Goal: Task Accomplishment & Management: Complete application form

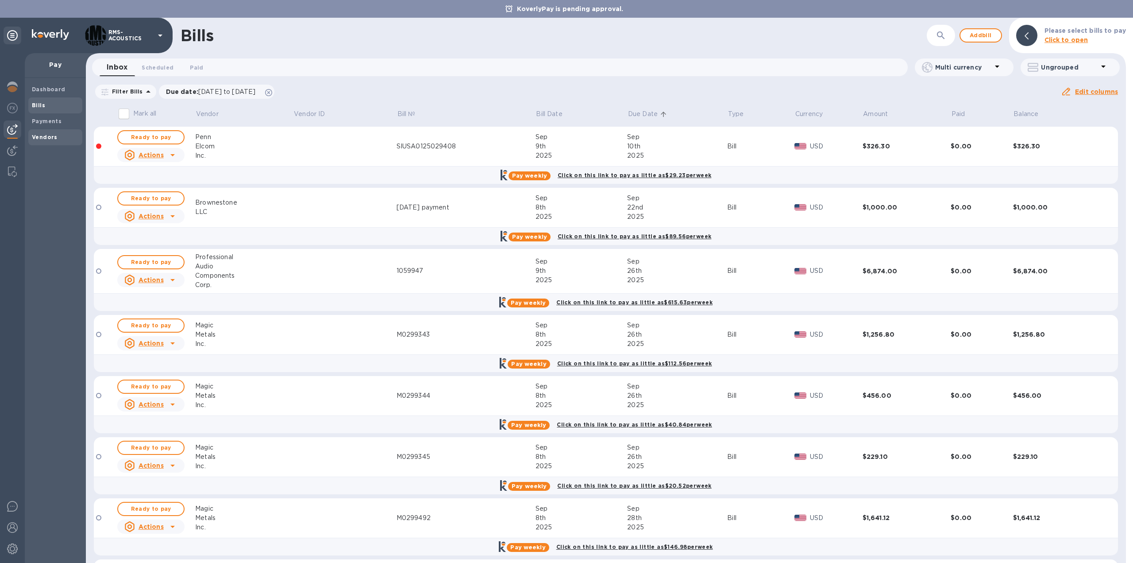
click at [39, 135] on b "Vendors" at bounding box center [45, 137] width 26 height 7
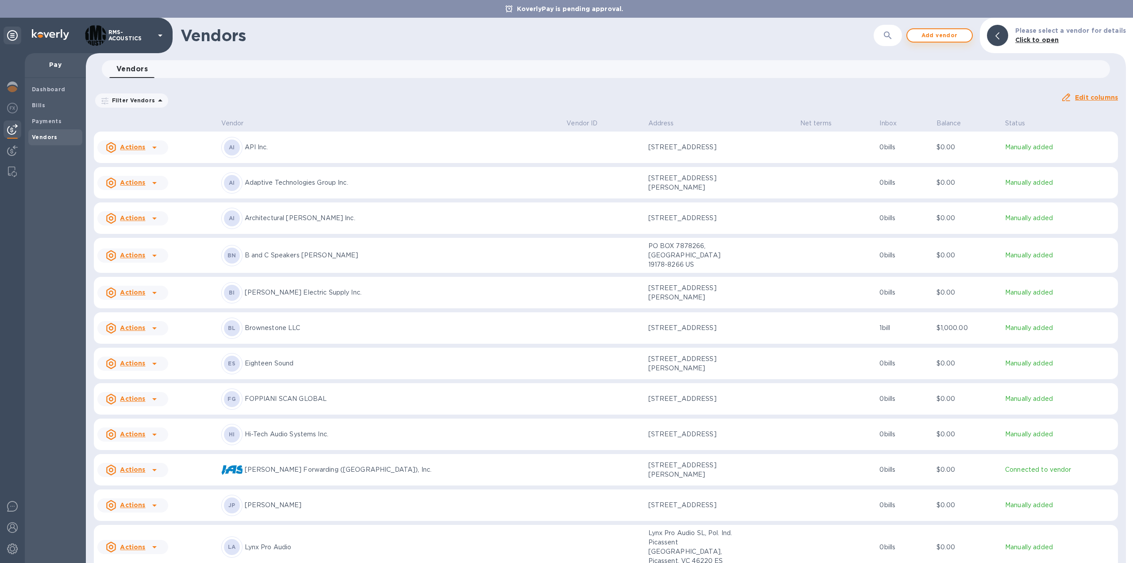
click at [940, 33] on span "Add vendor" at bounding box center [940, 35] width 50 height 11
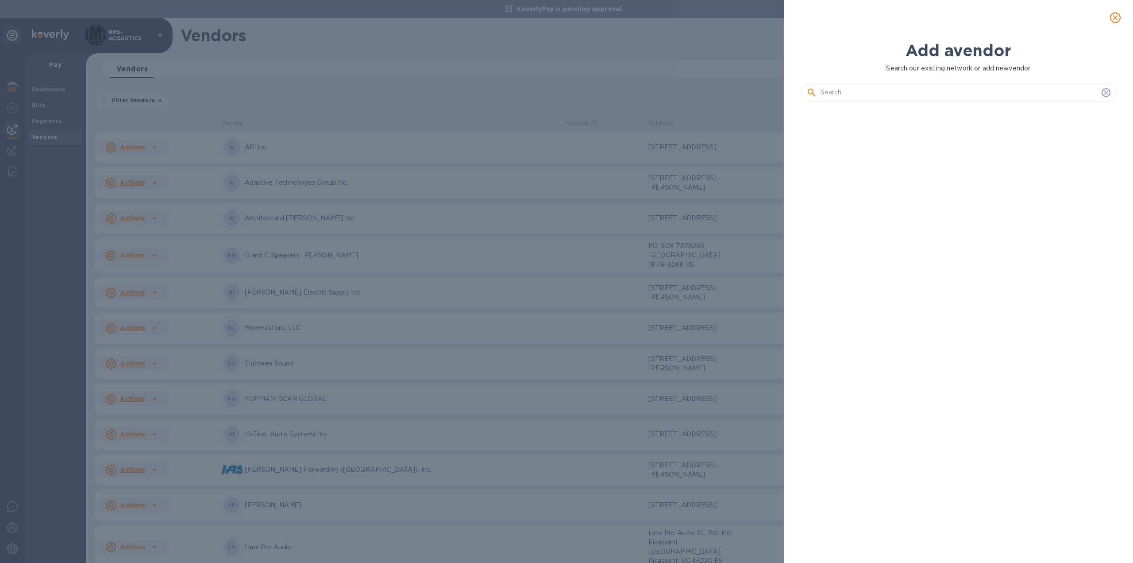
scroll to position [424, 319]
click at [852, 97] on input "text" at bounding box center [960, 92] width 278 height 13
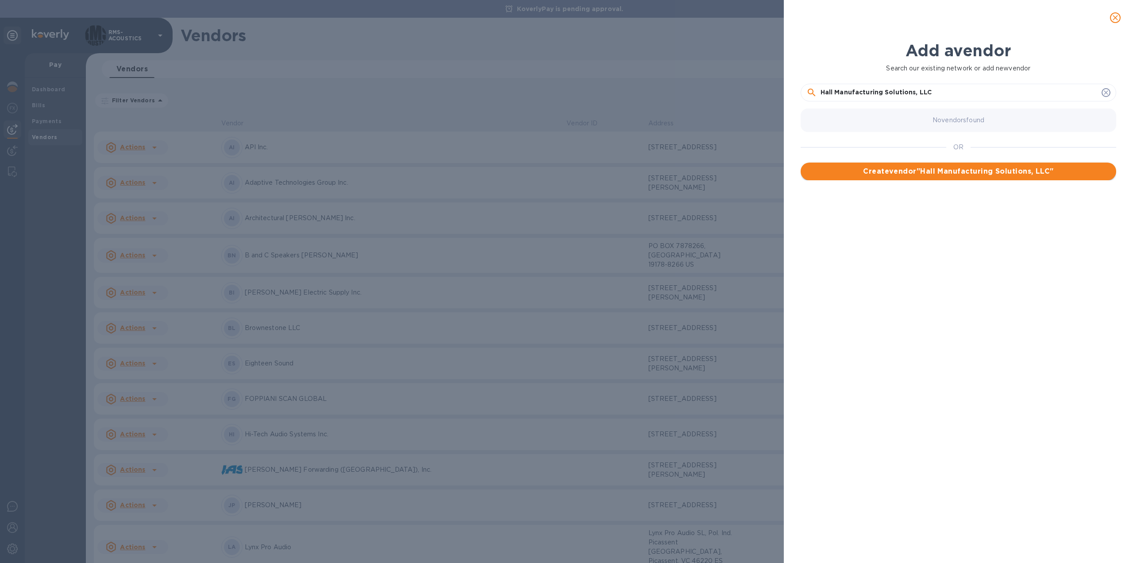
type input "Hall Manufacturing Solutions, LLC"
click at [986, 166] on span "Create vendor " Hall Manufacturing Solutions, LLC "" at bounding box center [959, 171] width 302 height 11
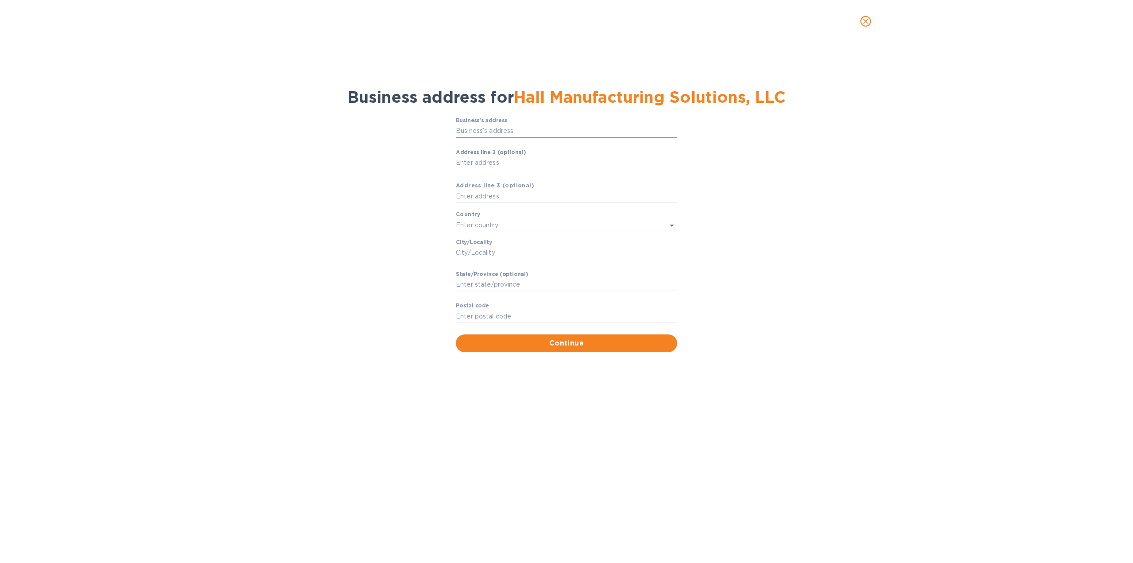
click at [506, 132] on input "Business’s аddress" at bounding box center [566, 130] width 221 height 13
paste input "text"
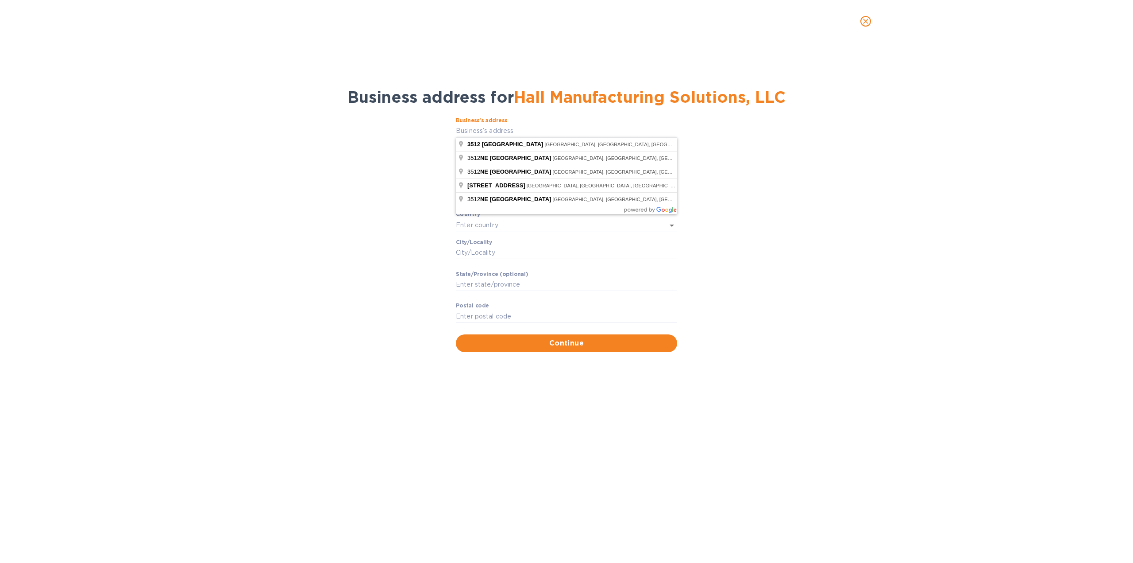
type input "[STREET_ADDRESS]"
type input "[GEOGRAPHIC_DATA]"
type input "[PERSON_NAME][GEOGRAPHIC_DATA]"
type input "WA"
type input "98391"
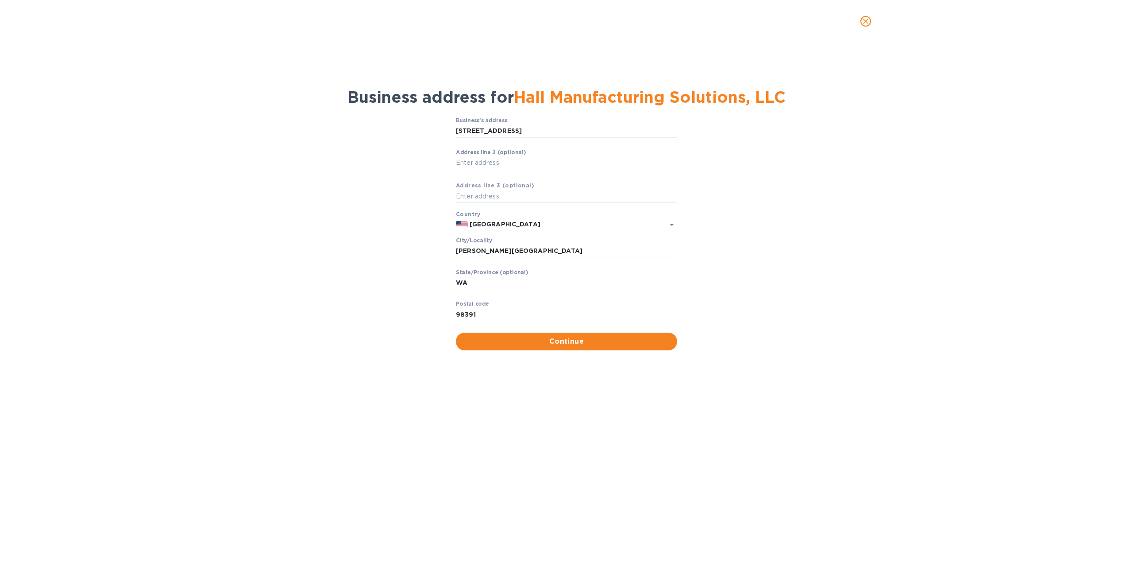
type input "[STREET_ADDRESS]"
type input "Fairview"
type input "OR"
type input "97024"
click at [570, 342] on span "Continue" at bounding box center [566, 341] width 207 height 11
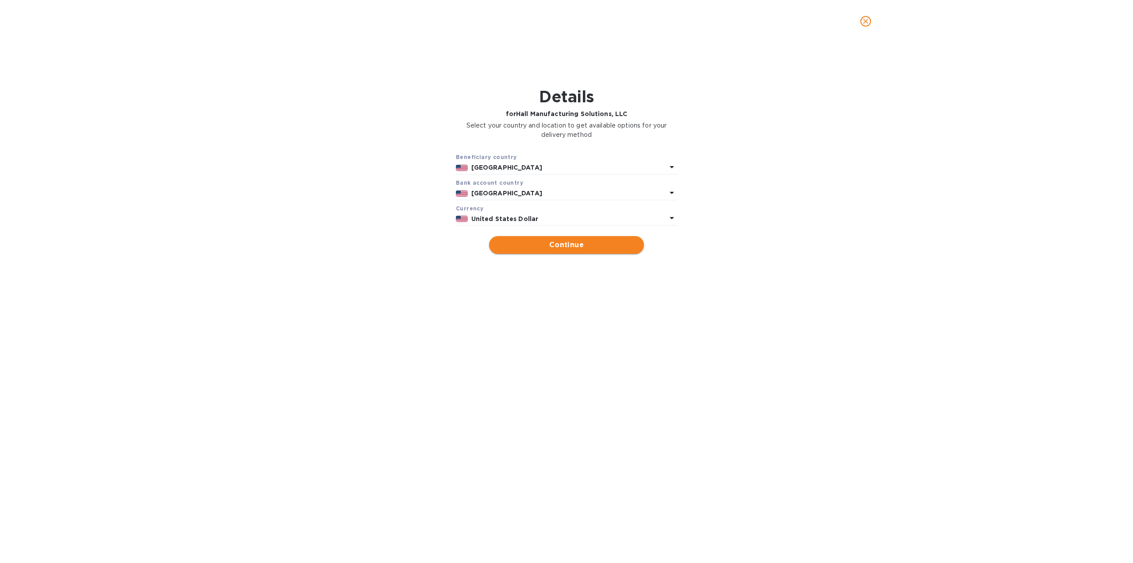
click at [584, 253] on div "Beneficiary country [GEOGRAPHIC_DATA] Bank account cоuntry [GEOGRAPHIC_DATA] Cu…" at bounding box center [567, 203] width 1110 height 112
click at [588, 248] on span "Continue" at bounding box center [566, 245] width 141 height 11
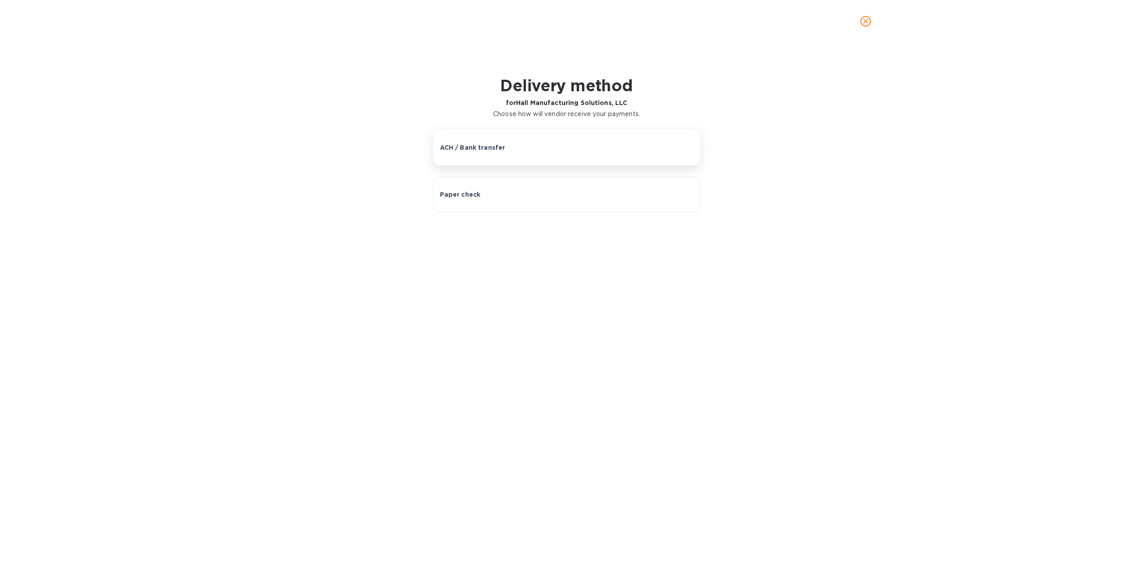
click at [496, 147] on p "ACH / Bank transfer" at bounding box center [473, 147] width 66 height 9
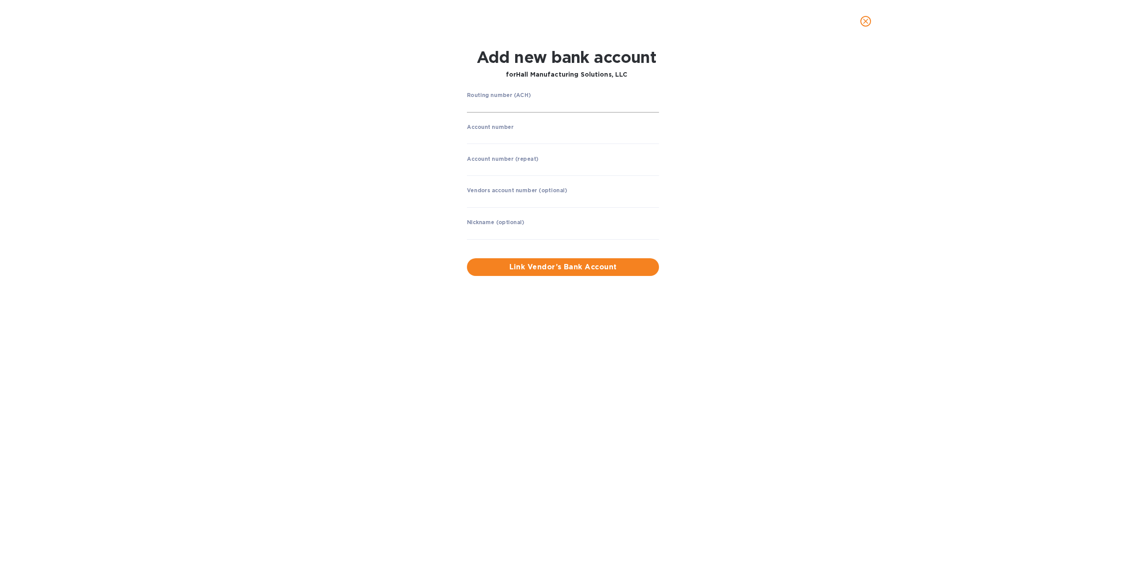
click at [520, 109] on input "string" at bounding box center [563, 105] width 192 height 13
type input "123006800"
click at [522, 142] on input "string" at bounding box center [563, 137] width 192 height 13
type input "8332624637"
click at [515, 169] on input "string" at bounding box center [563, 168] width 192 height 13
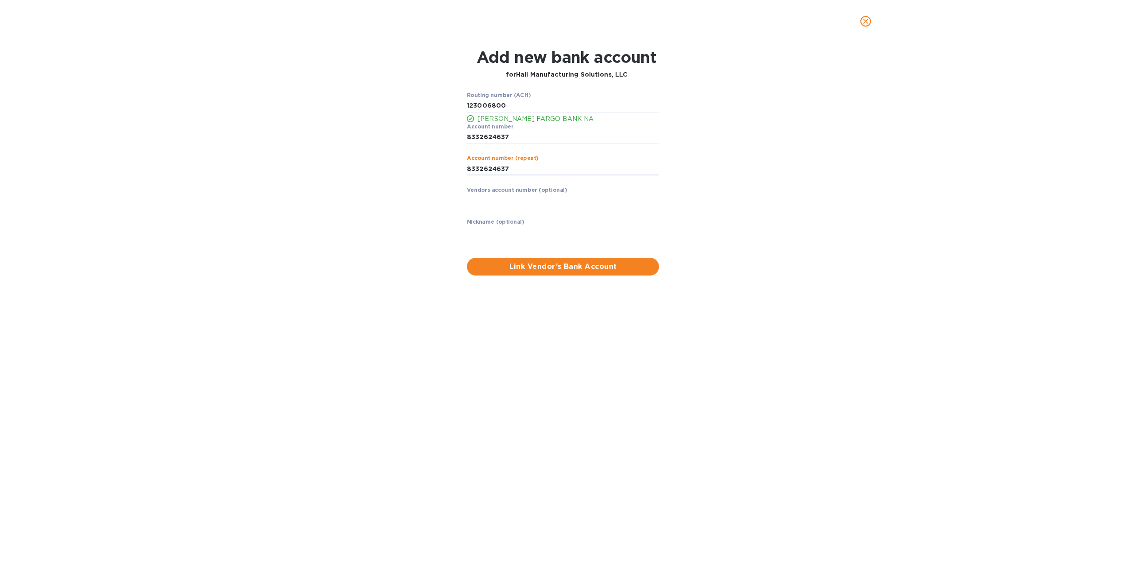
type input "8332624637"
click at [537, 232] on input "text" at bounding box center [563, 232] width 192 height 13
type input "Hall Manufacturing"
click at [555, 264] on span "Link Vendor’s Bank Account" at bounding box center [563, 266] width 178 height 11
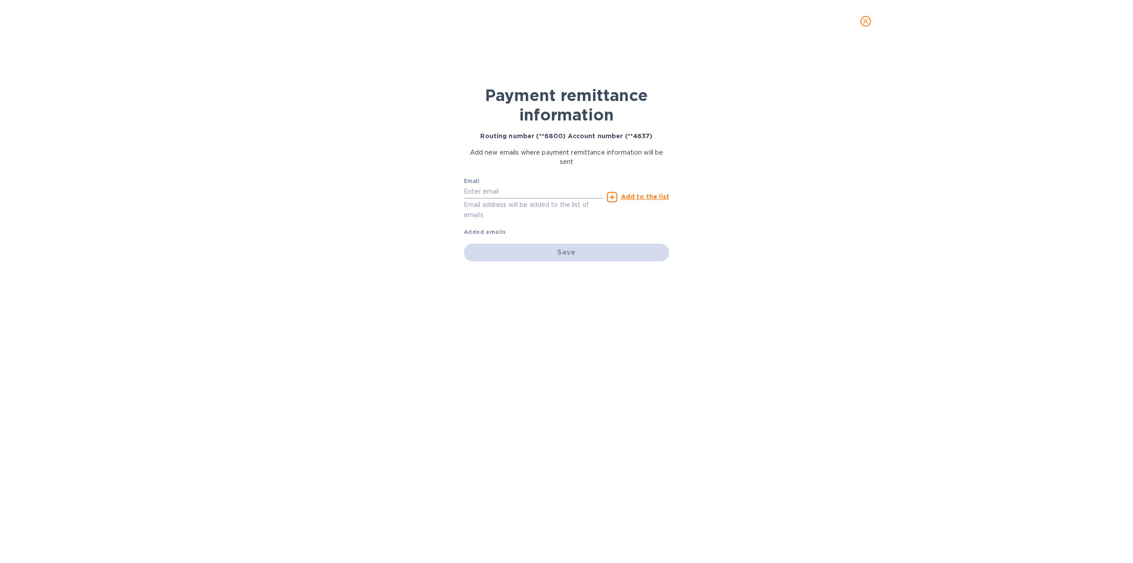
click at [492, 193] on input "text" at bounding box center [533, 191] width 139 height 13
type input "[PERSON_NAME][EMAIL_ADDRESS][PERSON_NAME][DOMAIN_NAME]"
click at [644, 193] on u "Add to the list" at bounding box center [645, 196] width 48 height 7
click at [607, 262] on button "Save" at bounding box center [566, 270] width 205 height 18
